Goal: Transaction & Acquisition: Purchase product/service

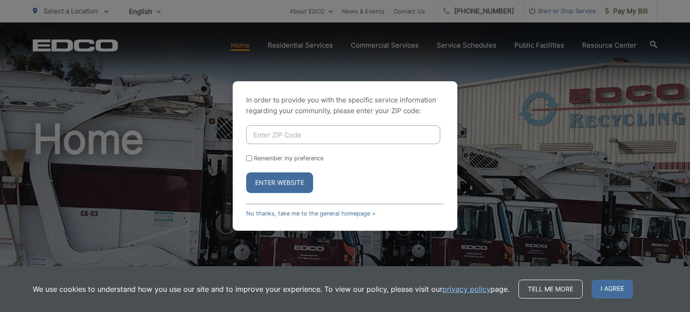
click at [329, 127] on input "Enter ZIP Code" at bounding box center [343, 134] width 194 height 19
type input "92069"
click at [251, 158] on input "Remember my preference" at bounding box center [249, 158] width 6 height 6
checkbox input "true"
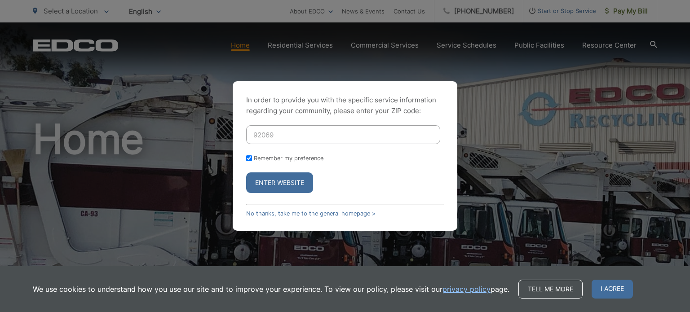
click at [273, 183] on button "Enter Website" at bounding box center [279, 182] width 67 height 21
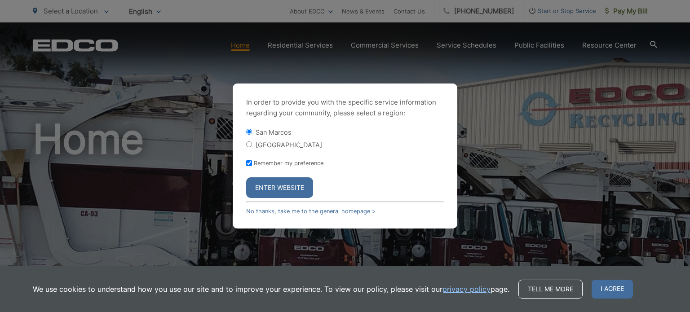
click at [273, 183] on button "Enter Website" at bounding box center [279, 187] width 67 height 21
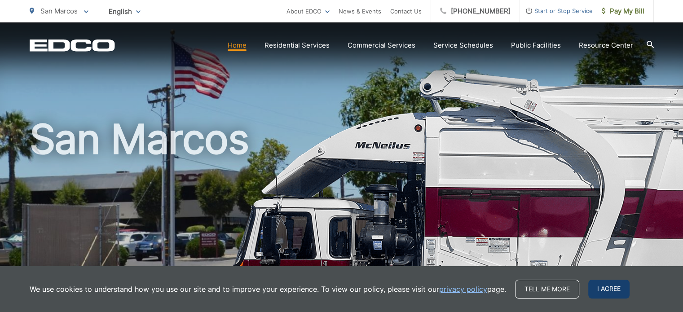
click at [605, 290] on span "I agree" at bounding box center [608, 289] width 41 height 19
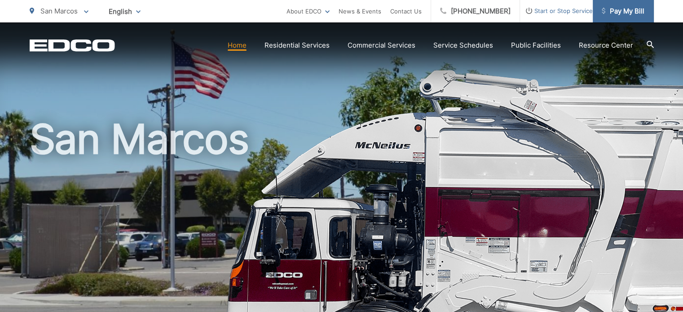
click at [634, 7] on span "Pay My Bill" at bounding box center [623, 11] width 43 height 11
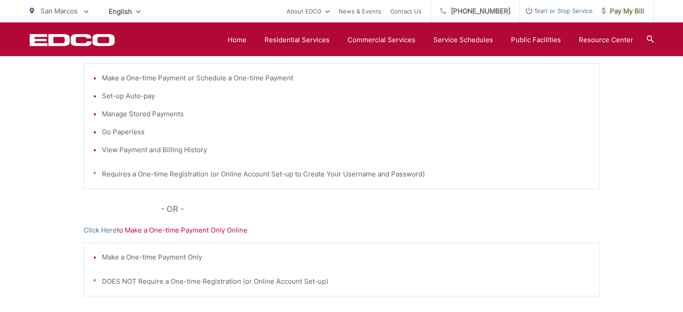
scroll to position [223, 0]
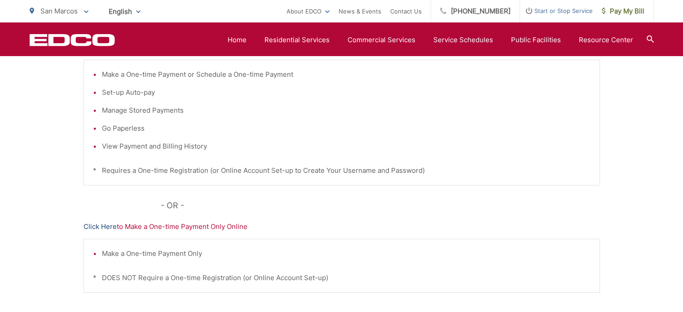
click at [96, 224] on link "Click Here" at bounding box center [100, 226] width 33 height 11
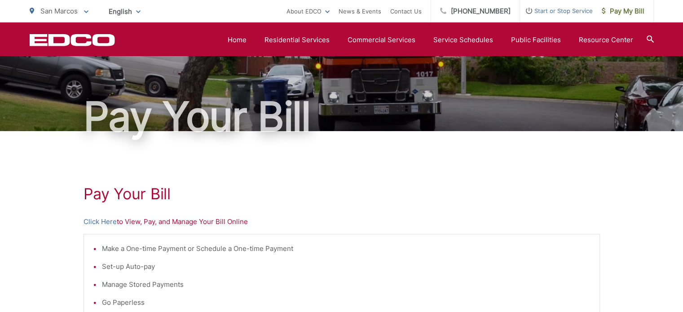
scroll to position [0, 0]
